Goal: Task Accomplishment & Management: Use online tool/utility

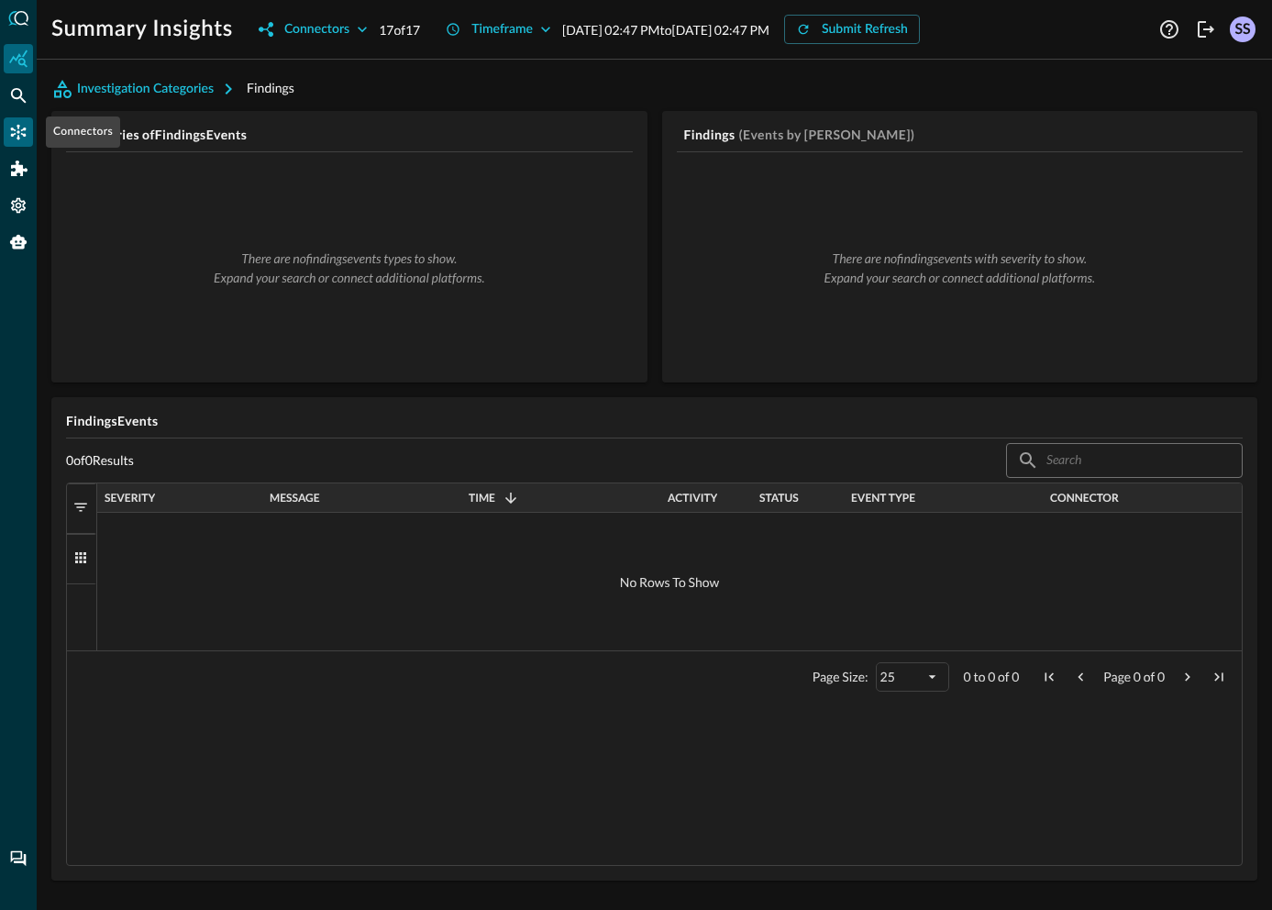
click at [9, 134] on icon "Connectors" at bounding box center [18, 132] width 18 height 18
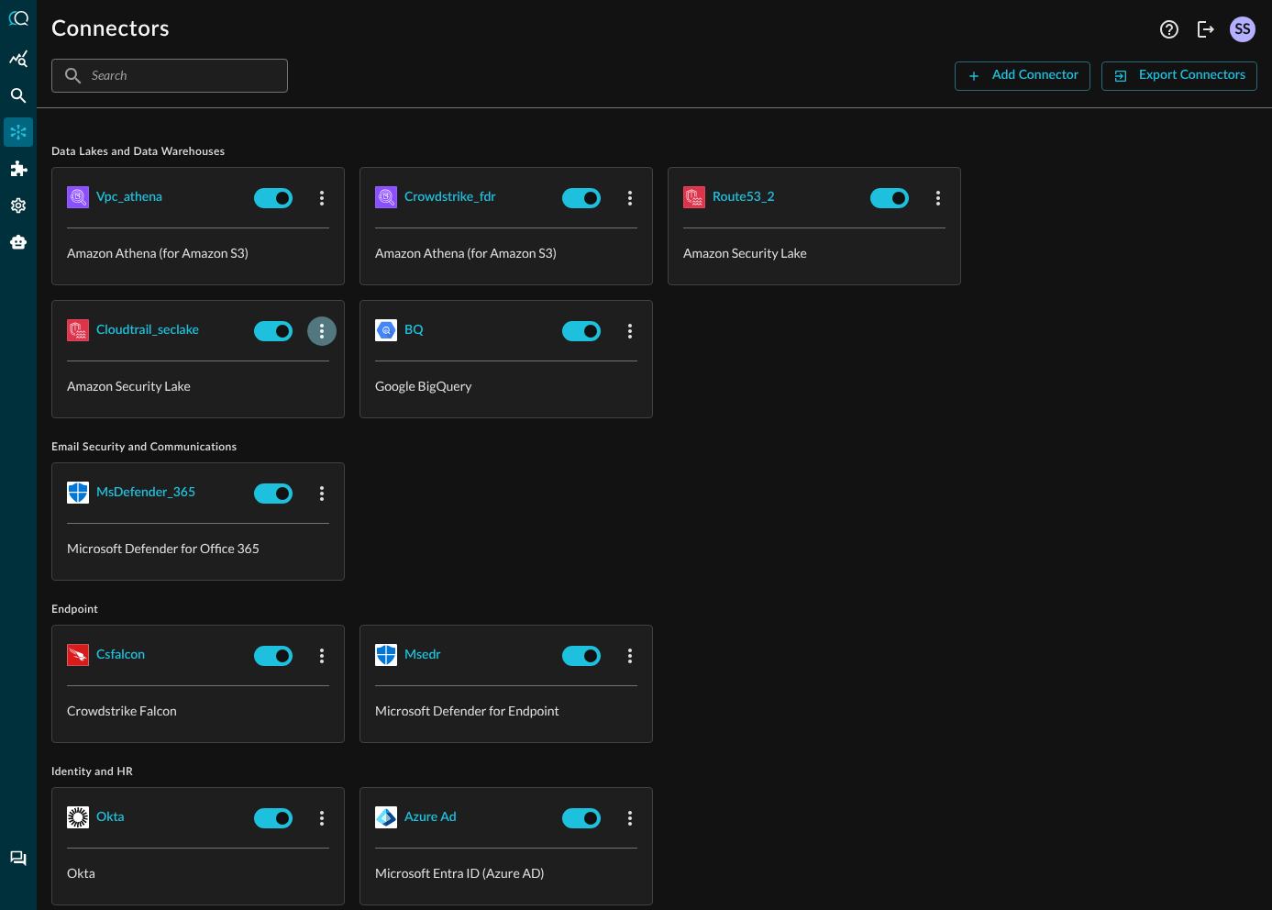
click at [321, 340] on icon "button" at bounding box center [322, 331] width 22 height 22
click at [346, 381] on div "Edit" at bounding box center [358, 372] width 24 height 23
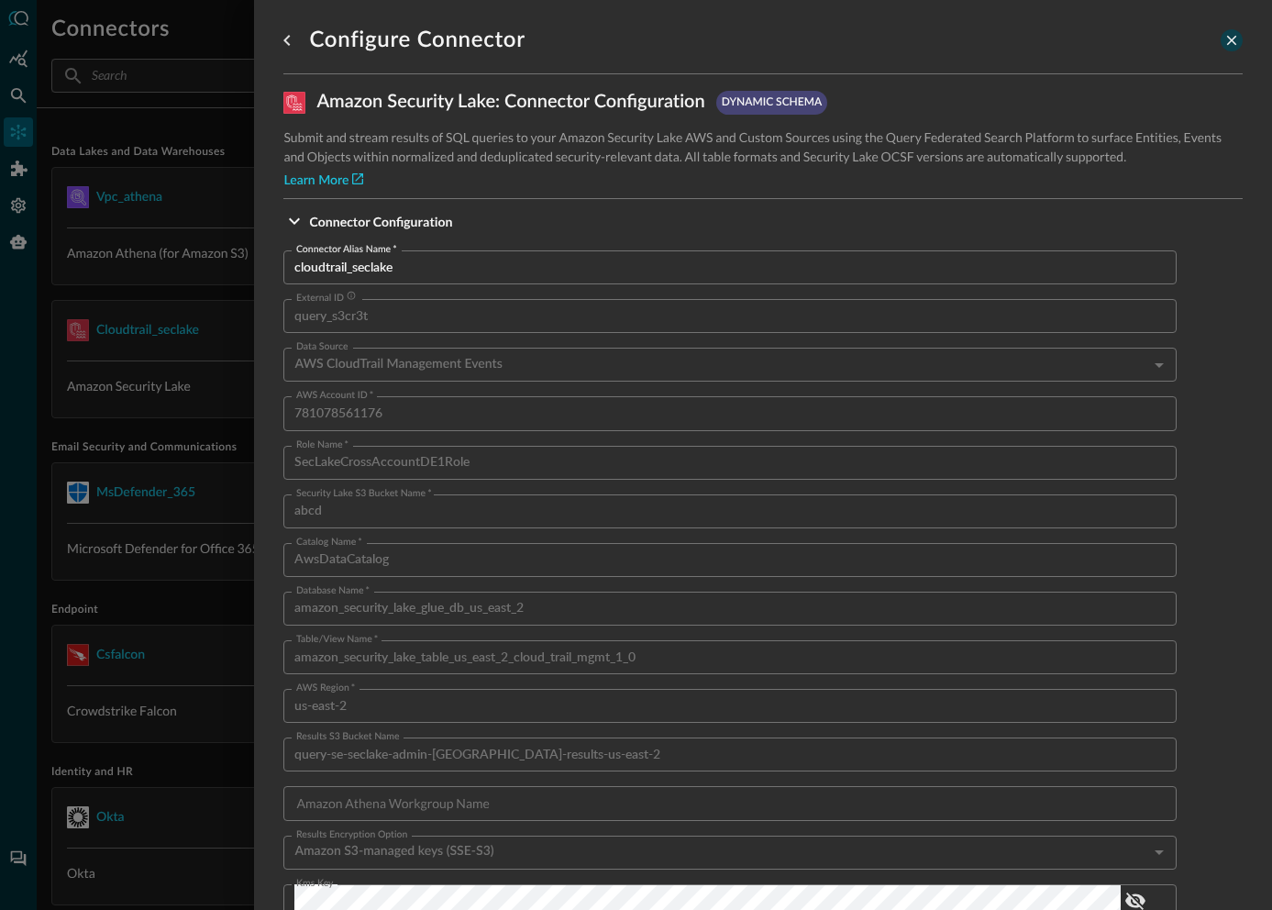
click at [1224, 36] on icon "close-drawer" at bounding box center [1232, 40] width 17 height 17
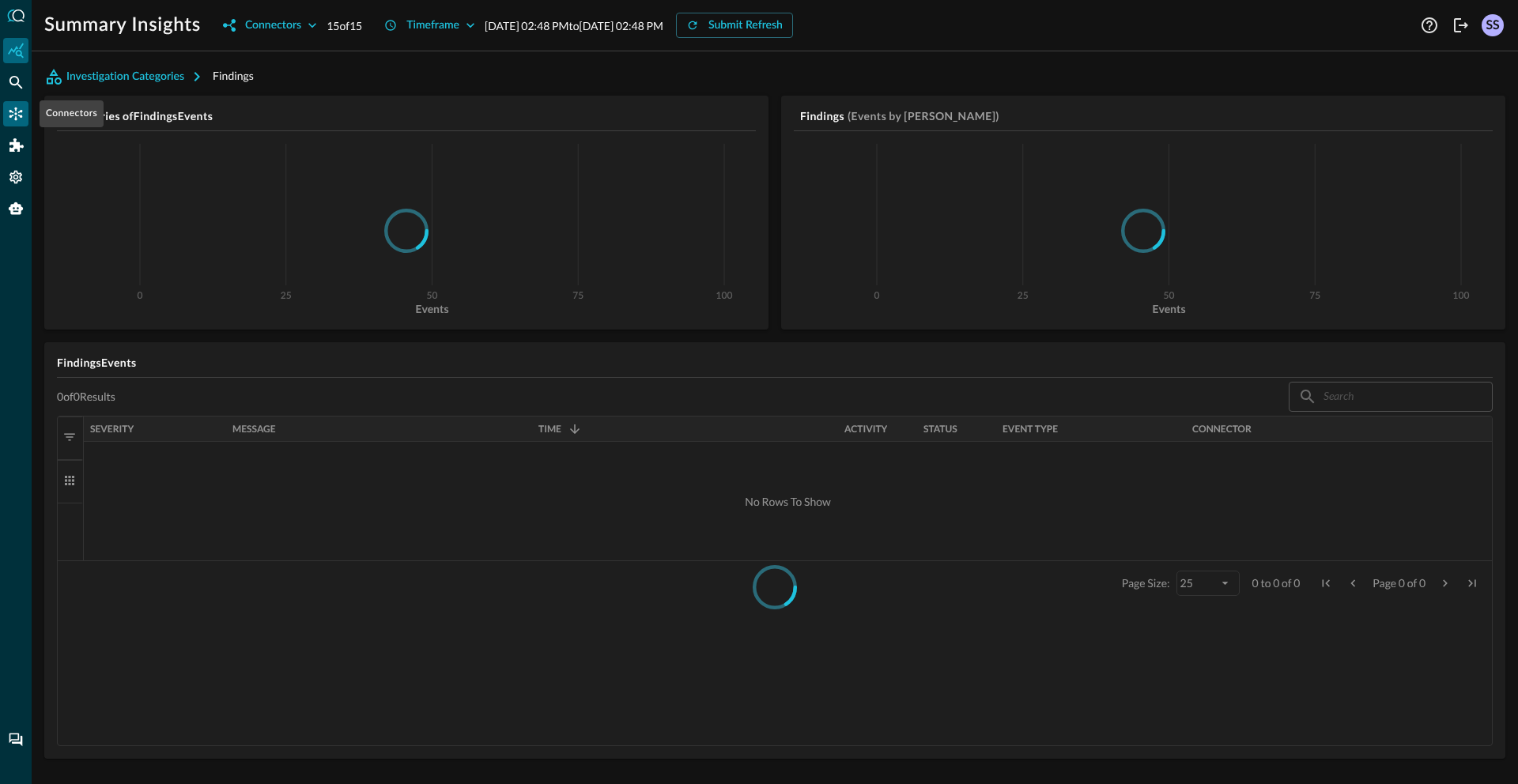
click at [3, 113] on div "Connectors" at bounding box center [16, 113] width 25 height 25
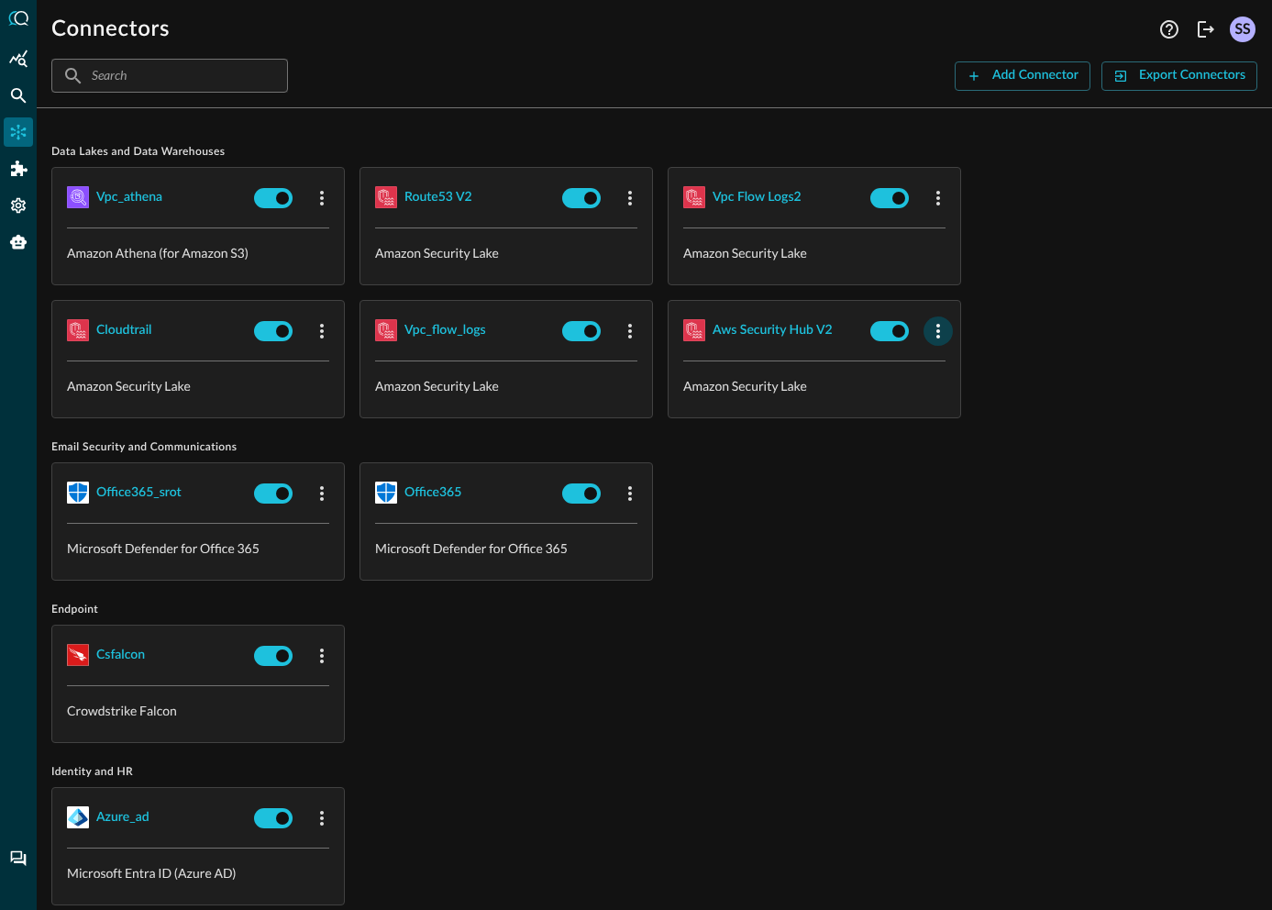
click at [937, 339] on icon "button" at bounding box center [939, 331] width 22 height 22
click at [943, 374] on icon at bounding box center [946, 370] width 13 height 13
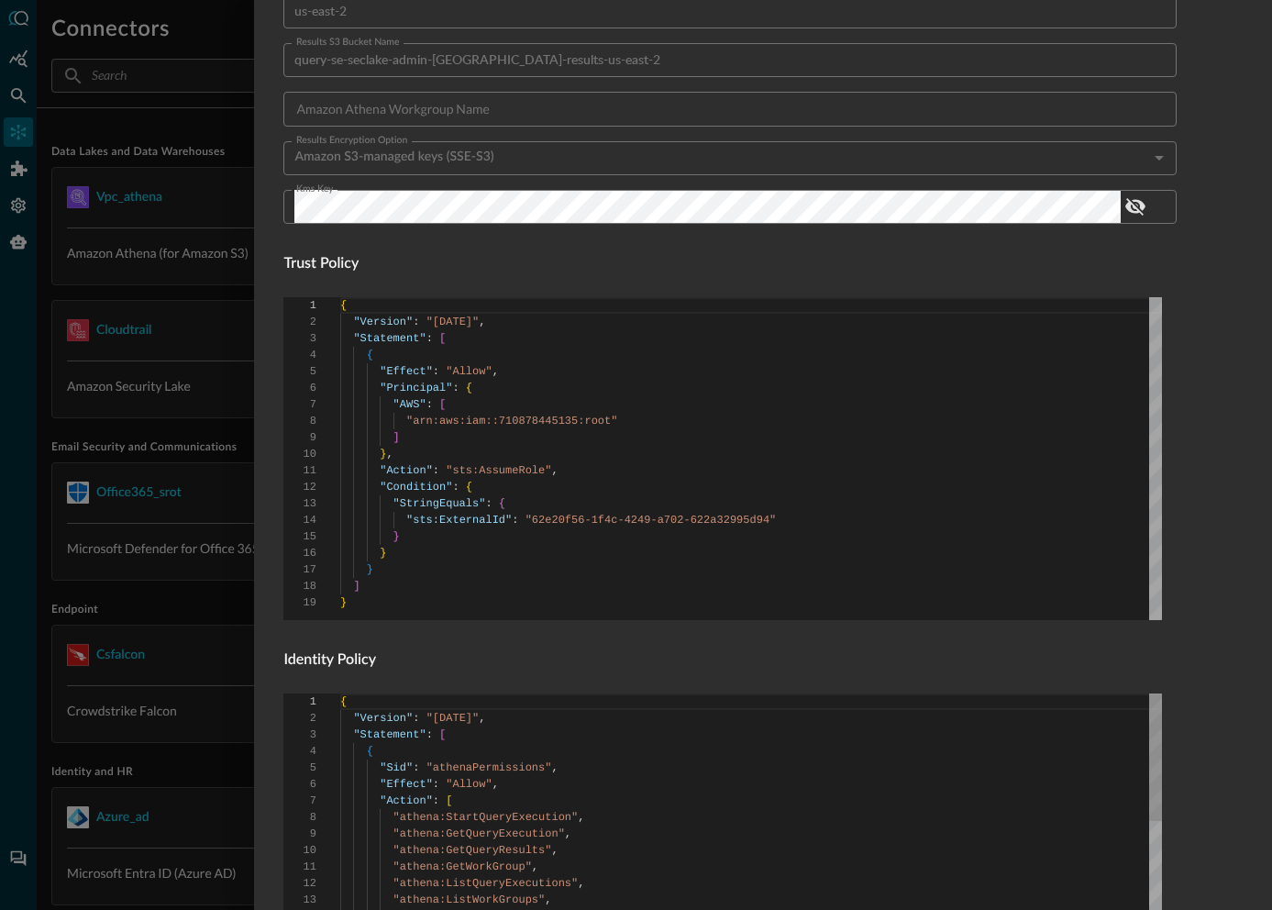
scroll to position [1074, 0]
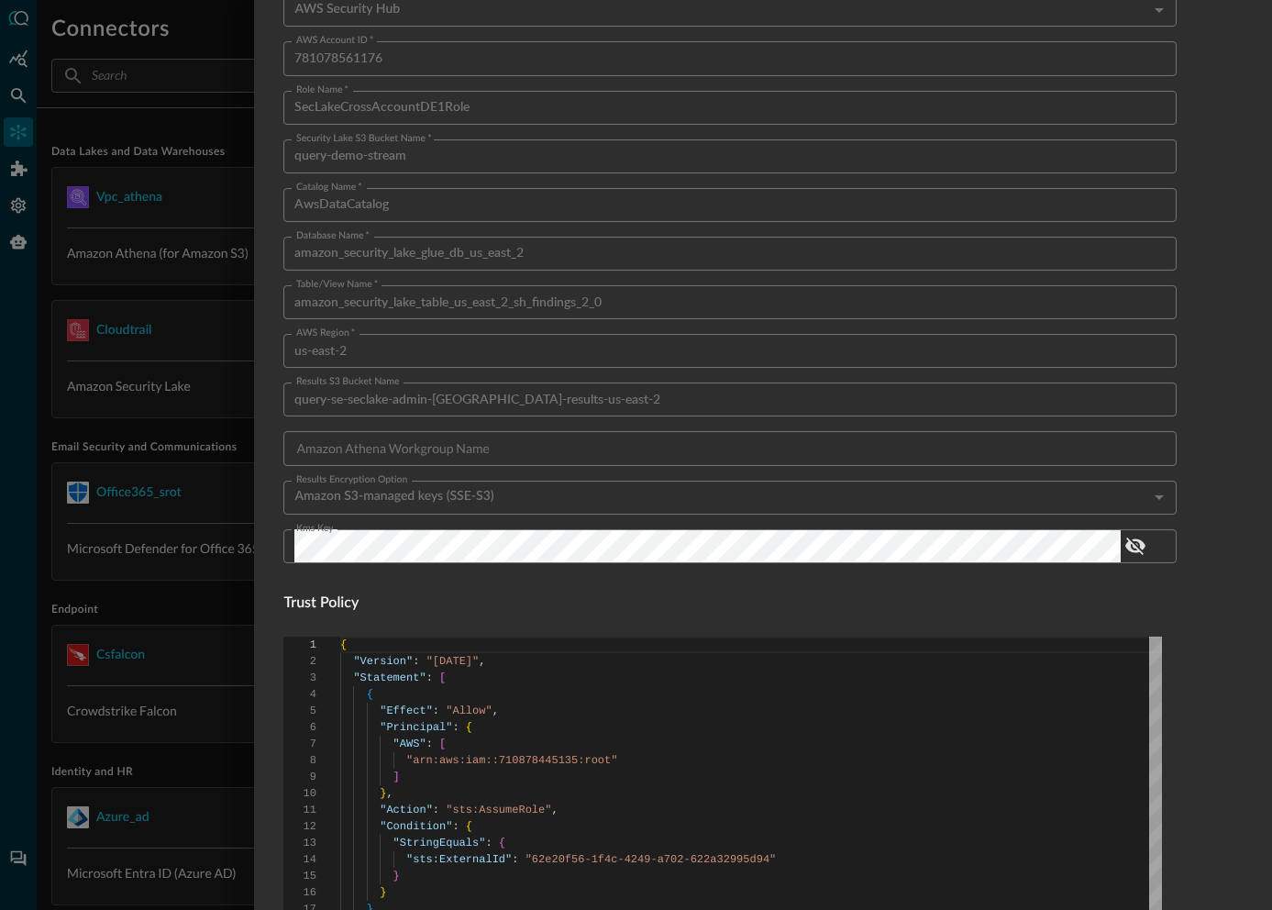
scroll to position [0, 0]
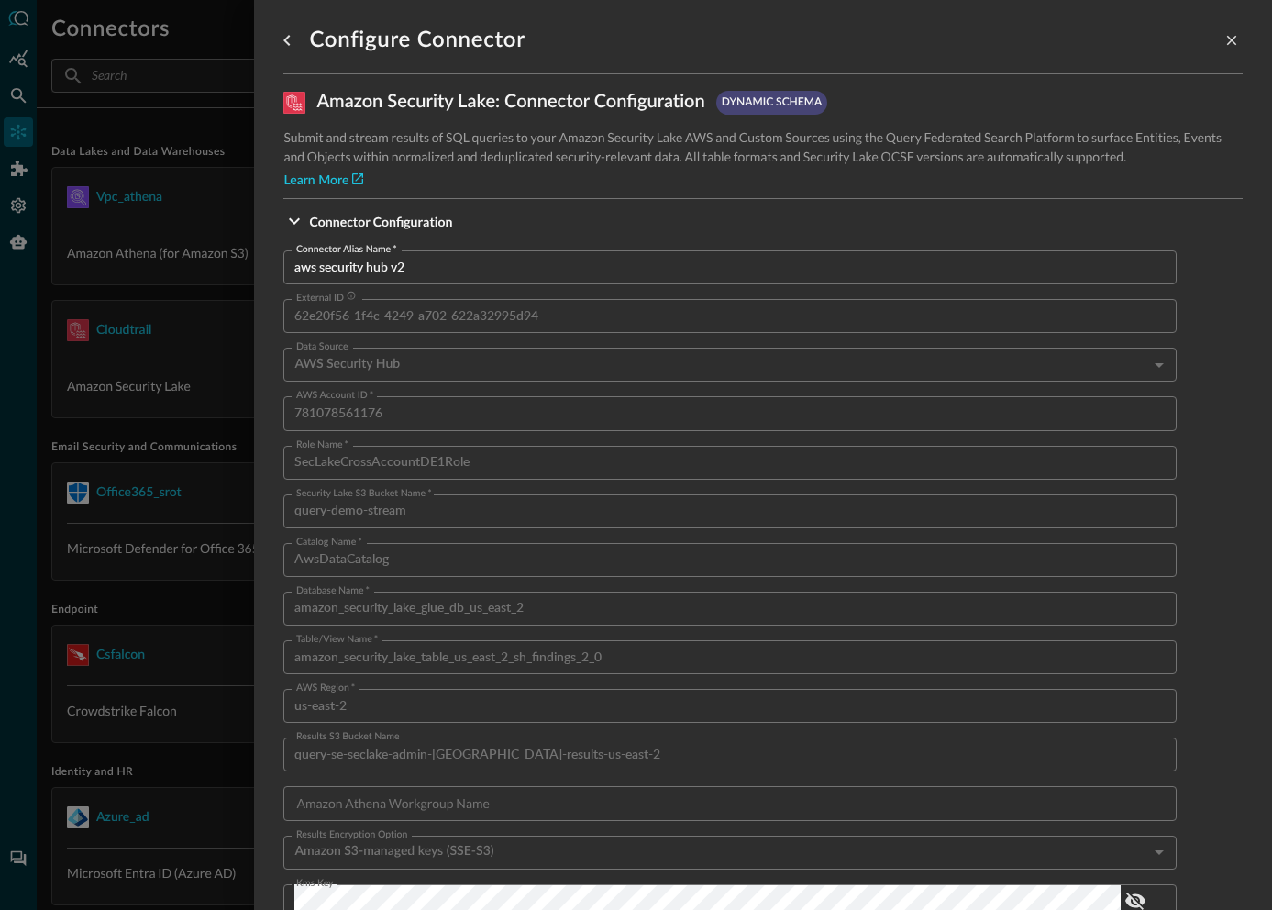
click at [370, 272] on input "aws security hub v2" at bounding box center [735, 267] width 883 height 34
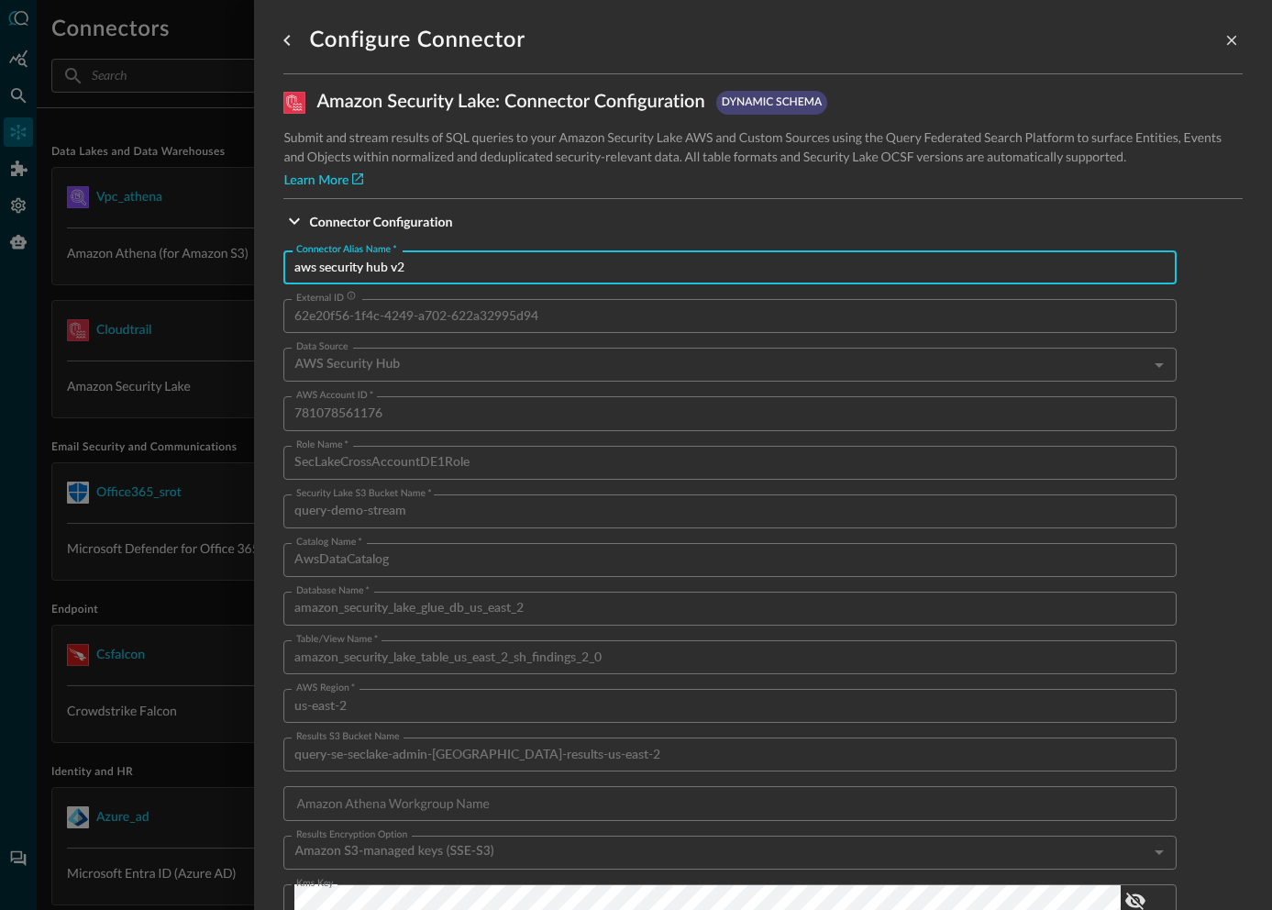
click at [370, 272] on input "aws security hub v2" at bounding box center [735, 267] width 883 height 34
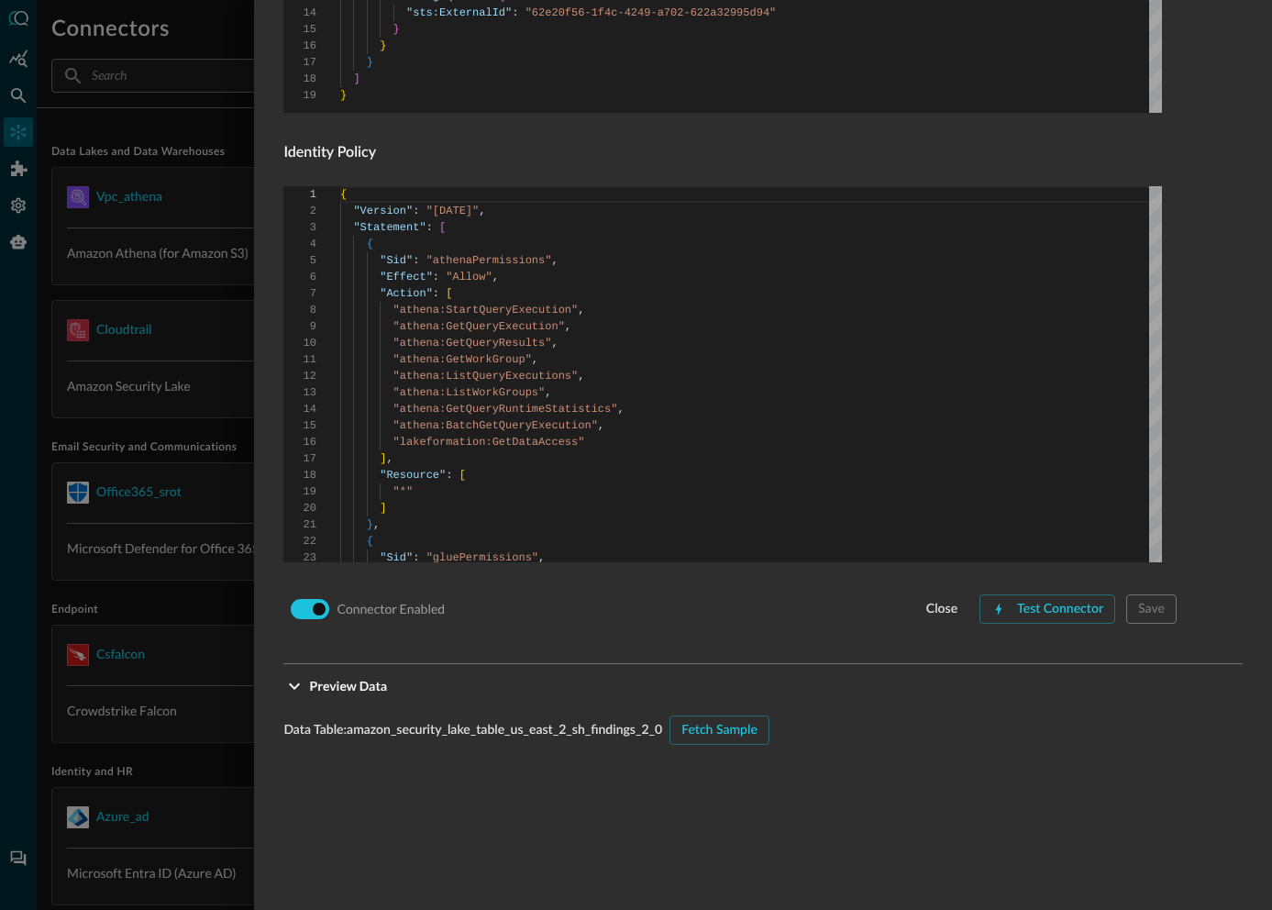
scroll to position [1649, 0]
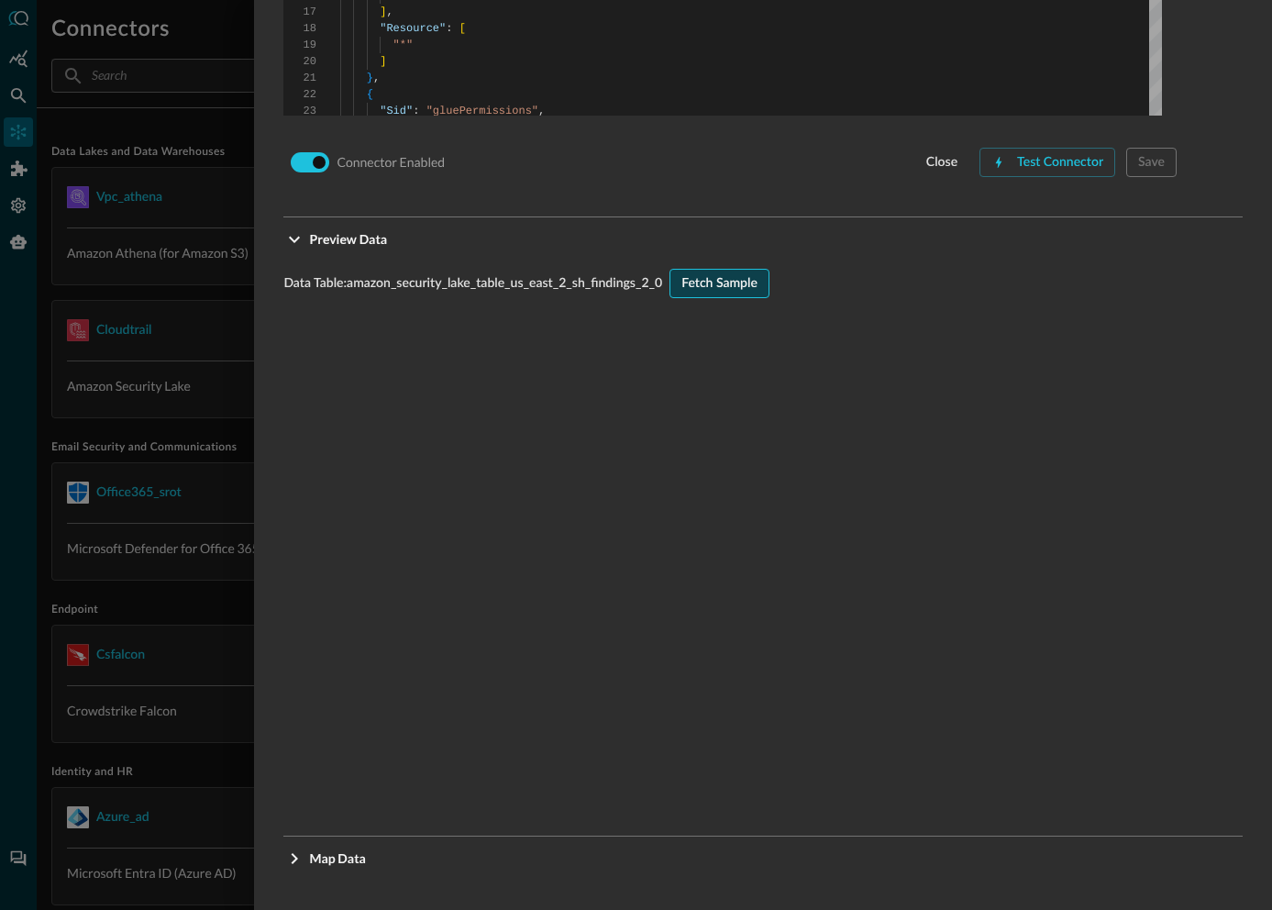
click at [703, 291] on div "Fetch Sample" at bounding box center [720, 283] width 76 height 23
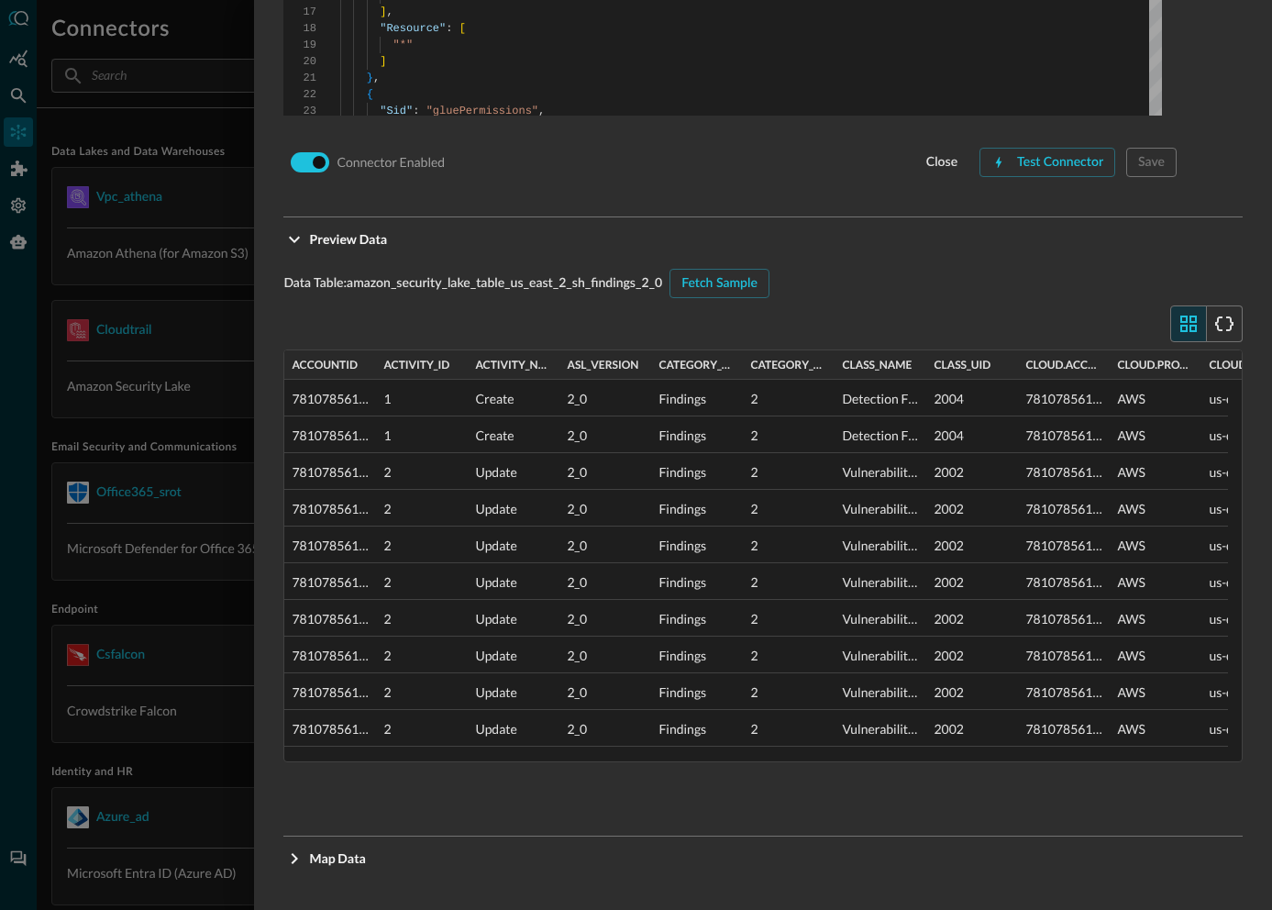
type input "CLASS_COMPLIANCE_FINDING"
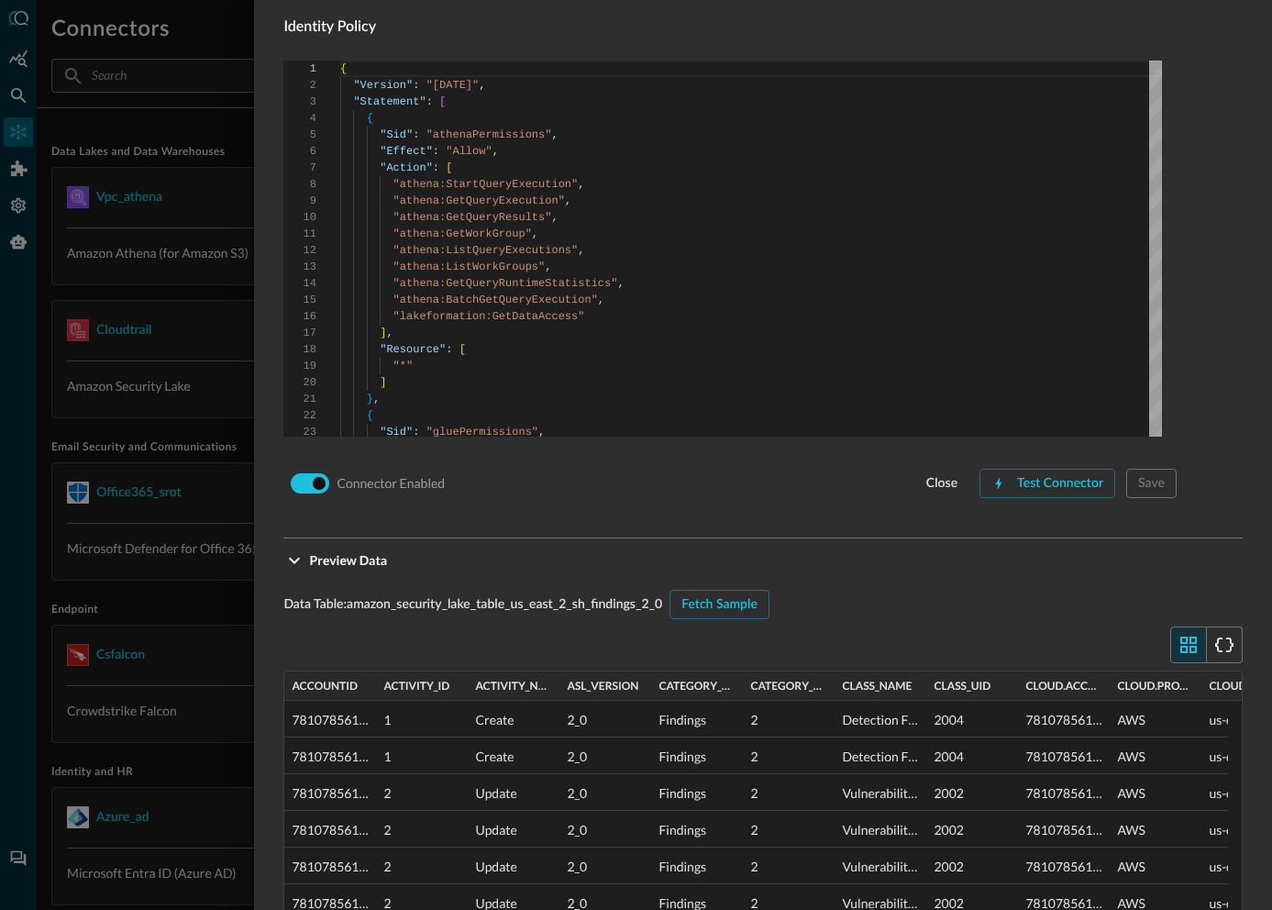
scroll to position [2017, 0]
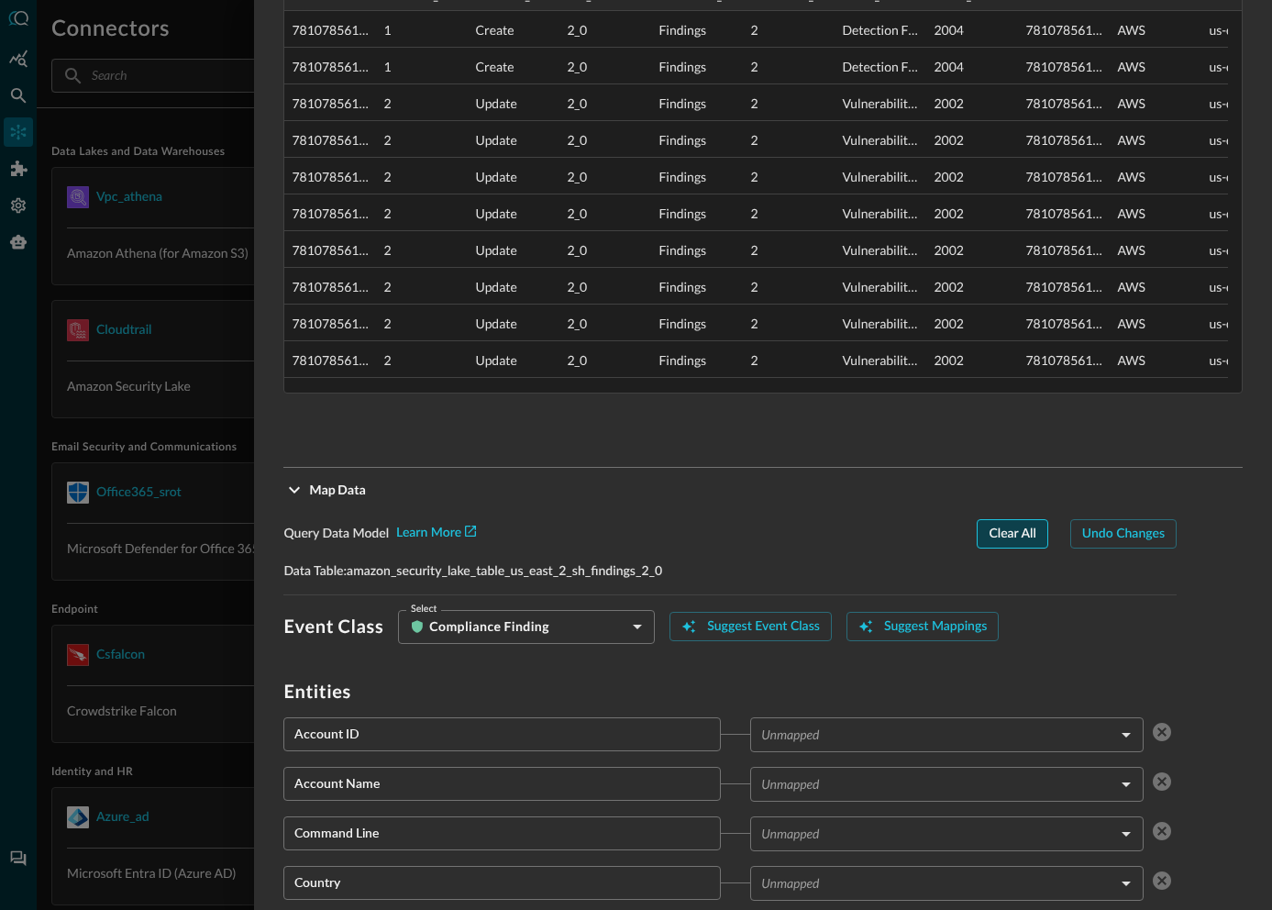
click at [989, 537] on div "Clear All" at bounding box center [1012, 534] width 47 height 23
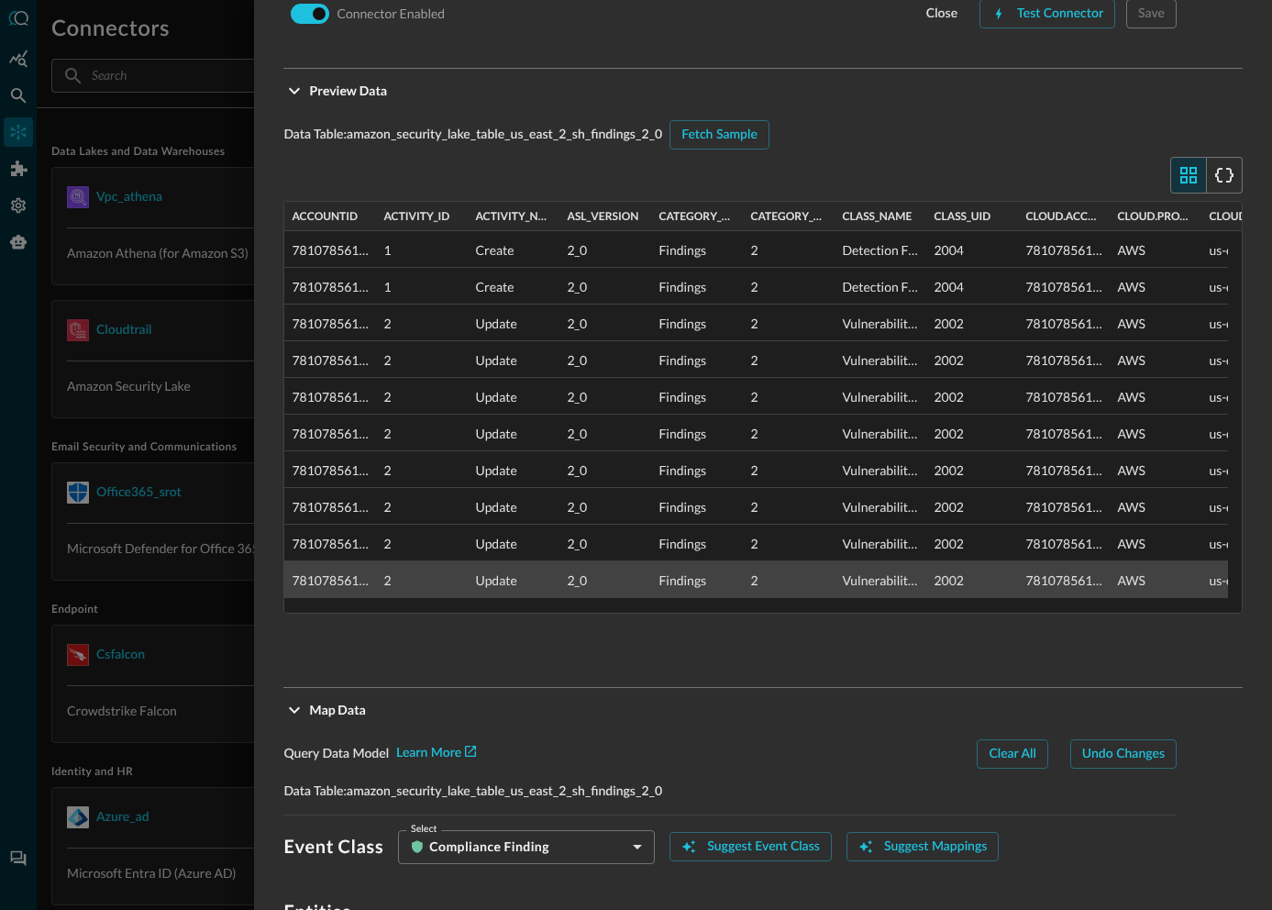
scroll to position [1739, 0]
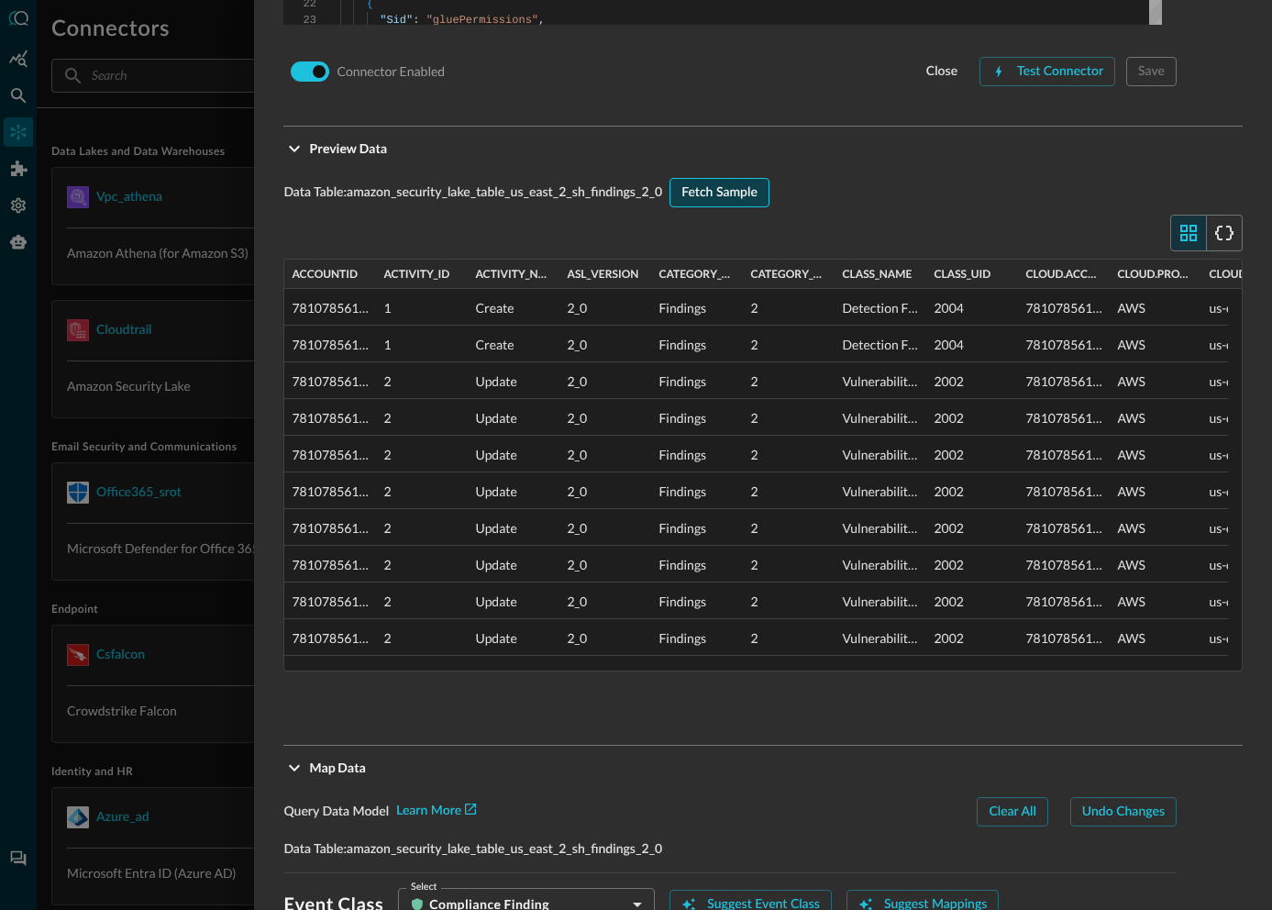
click at [758, 198] on div "Fetch Sample" at bounding box center [720, 193] width 76 height 23
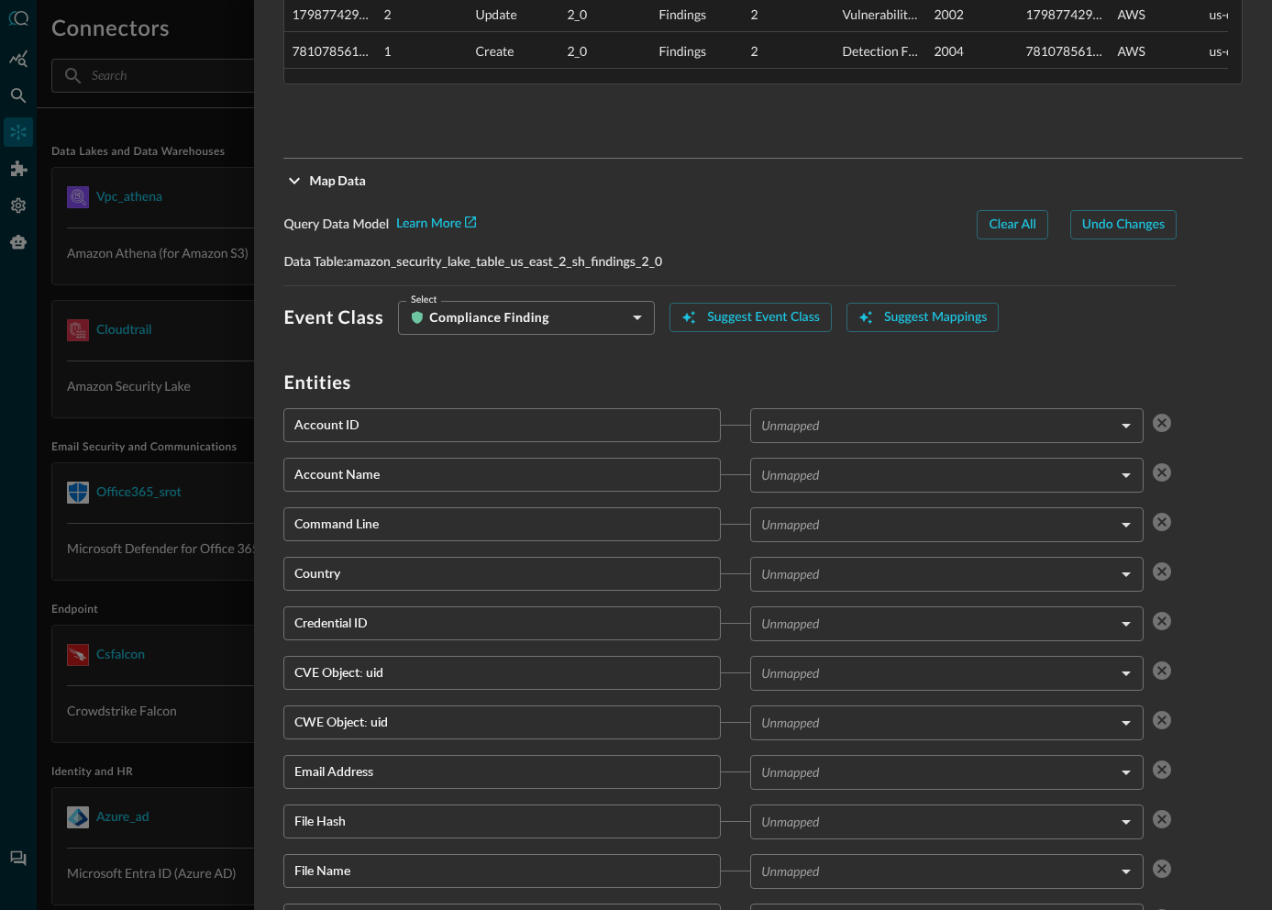
scroll to position [2297, 0]
